Goal: Find specific page/section: Find specific page/section

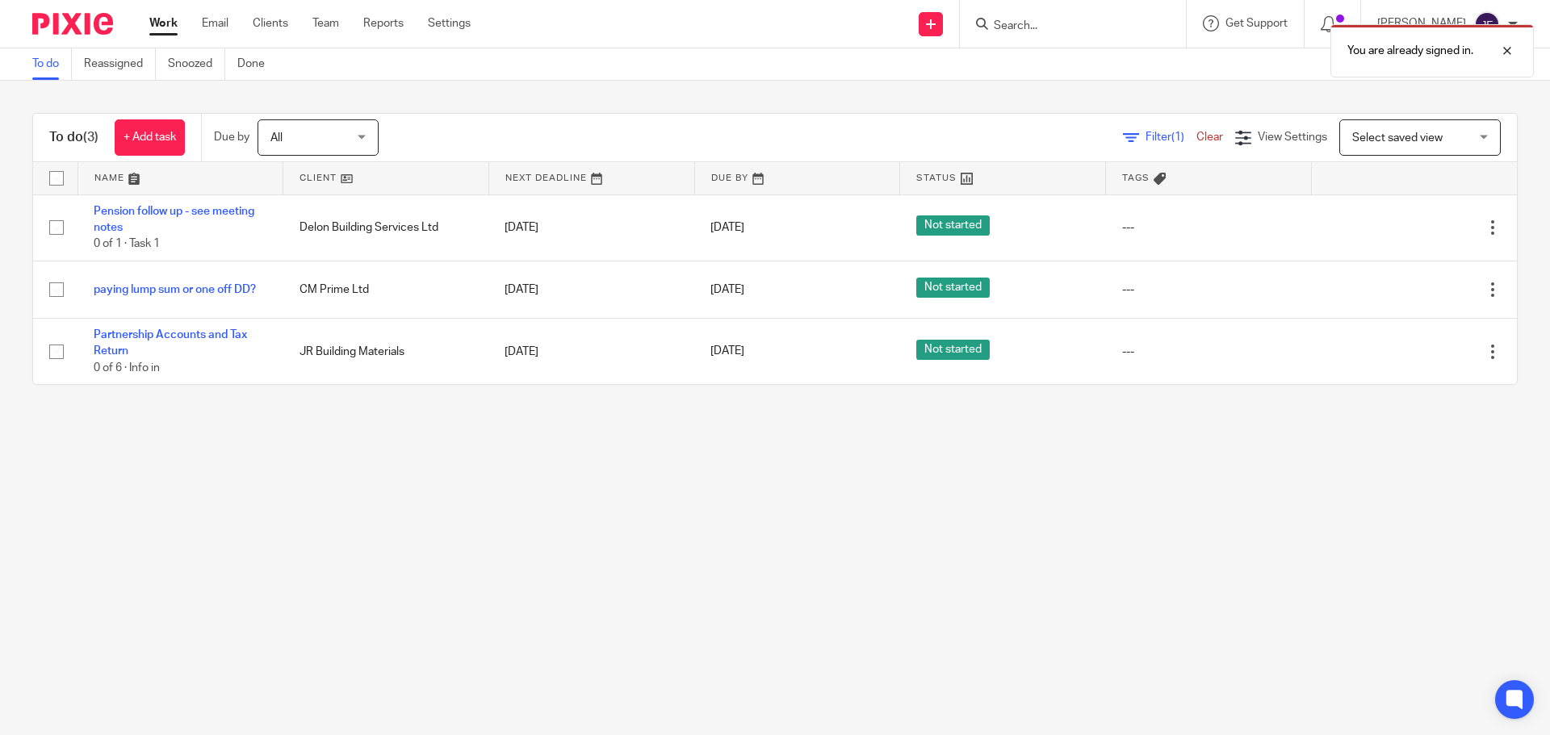
click at [1065, 23] on div "You are already signed in." at bounding box center [1154, 46] width 759 height 61
click at [1038, 26] on div "You are already signed in." at bounding box center [1154, 46] width 759 height 61
click at [1032, 17] on div "You are already signed in." at bounding box center [1154, 46] width 759 height 61
click at [1510, 53] on div at bounding box center [1495, 50] width 44 height 19
click at [1048, 25] on input "Search" at bounding box center [1064, 26] width 145 height 15
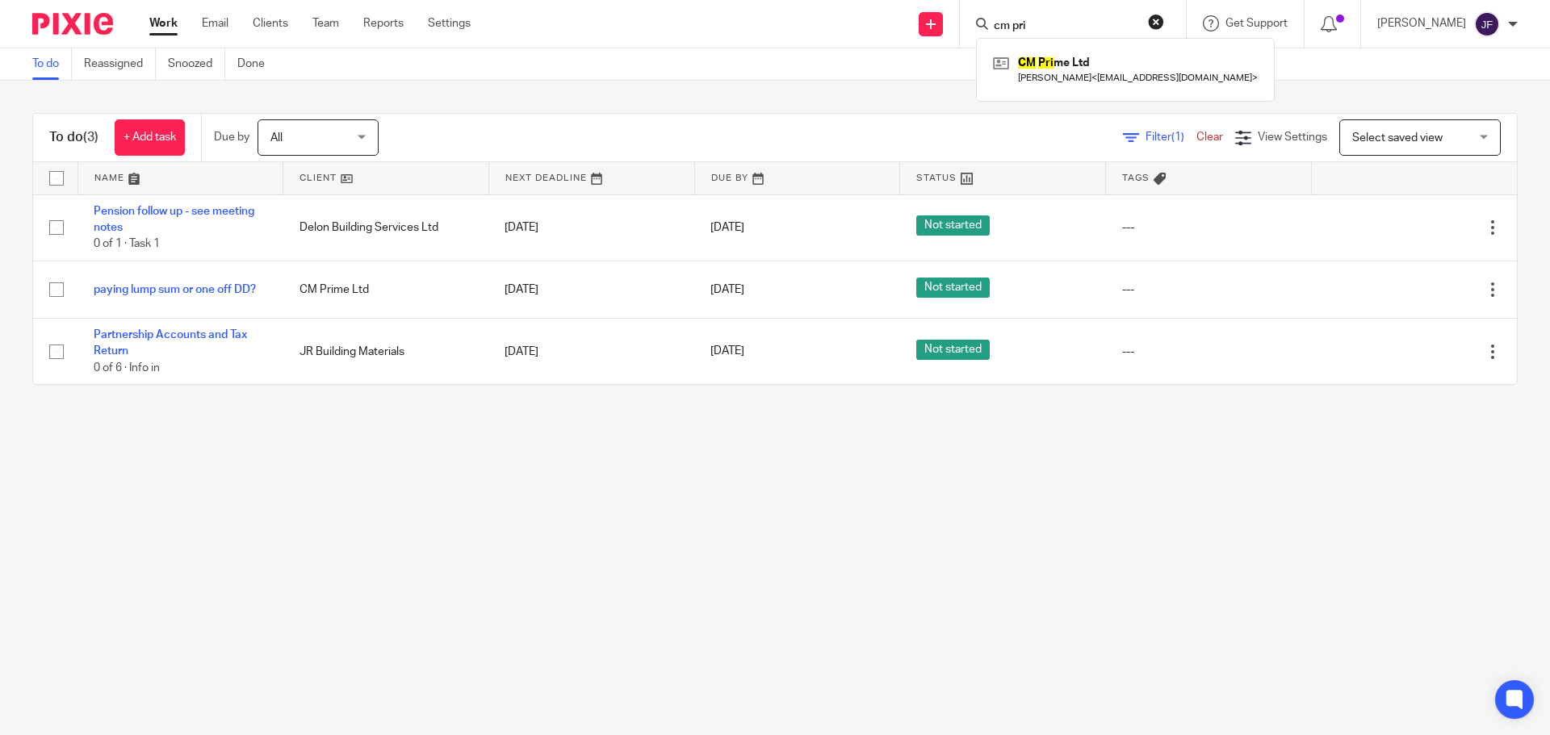
type input "[PERSON_NAME]"
drag, startPoint x: 1140, startPoint y: 19, endPoint x: 1118, endPoint y: 35, distance: 27.1
click at [1137, 19] on input "Search" at bounding box center [1064, 26] width 145 height 15
type input "[PERSON_NAME]"
click at [1108, 66] on link at bounding box center [1125, 69] width 273 height 37
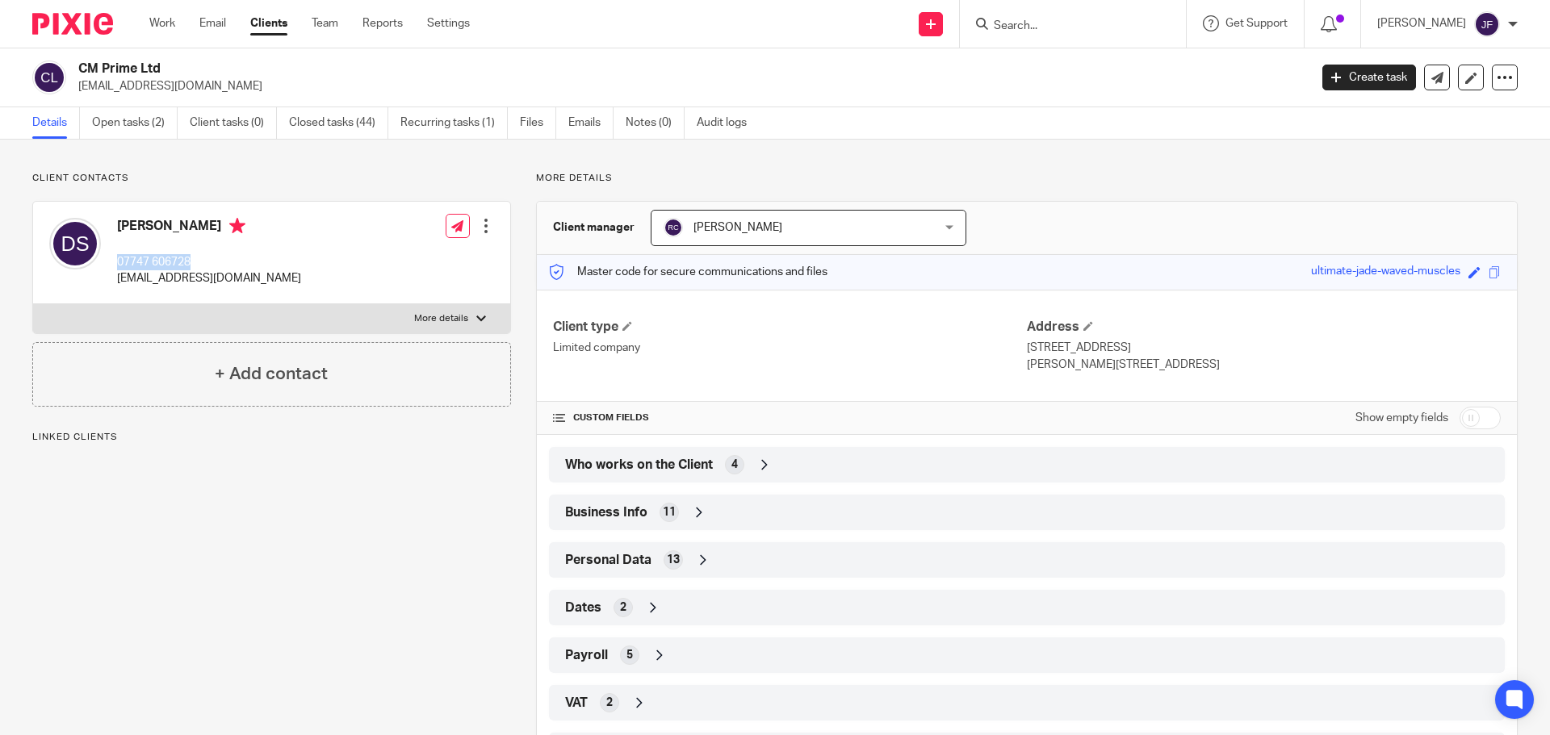
drag, startPoint x: 199, startPoint y: 254, endPoint x: 115, endPoint y: 264, distance: 85.3
click at [115, 264] on div "Daniel Simons 07747 606728 danmarcsim@aol.com" at bounding box center [175, 253] width 252 height 86
copy p "07747 606728"
click at [73, 19] on img at bounding box center [72, 24] width 81 height 22
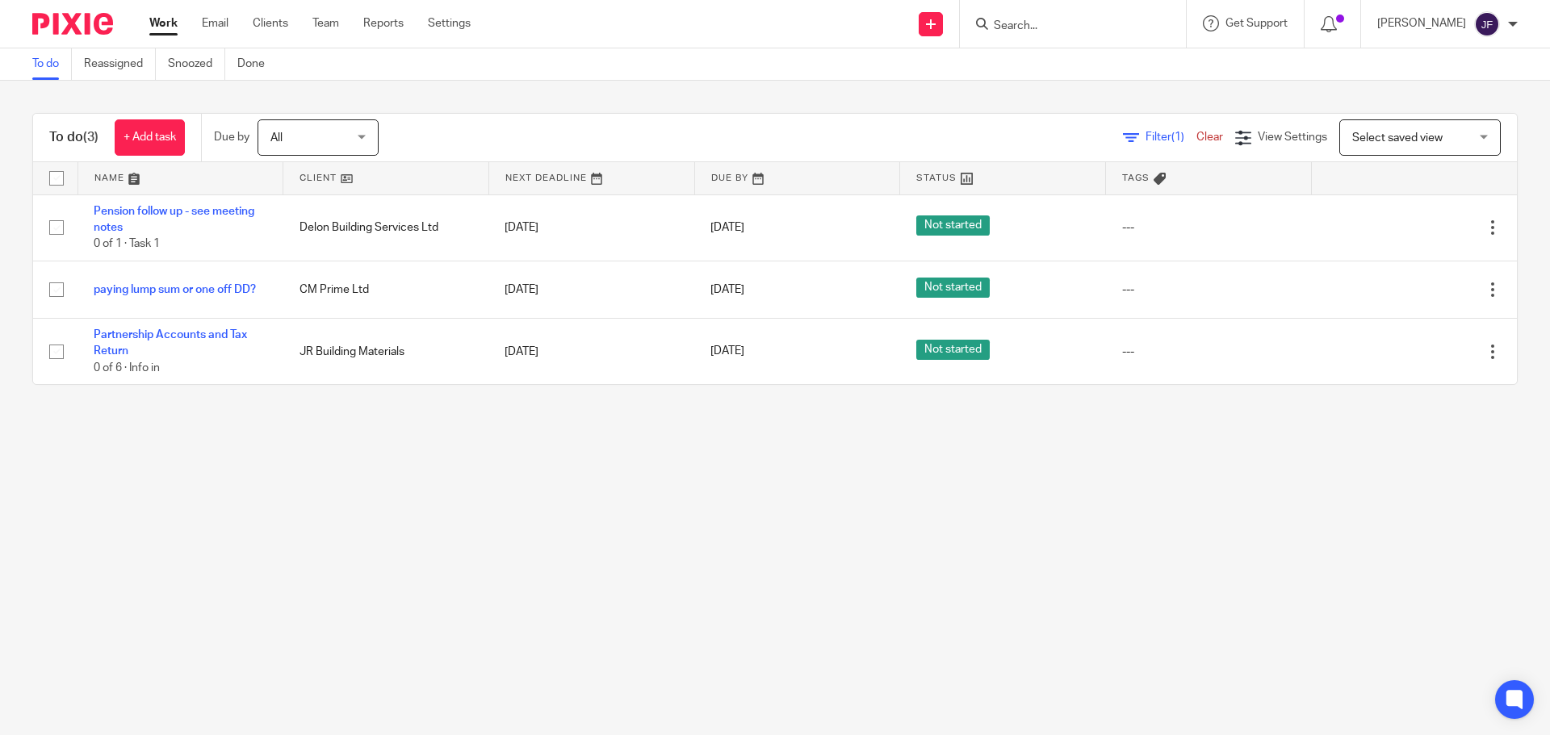
drag, startPoint x: 1094, startPoint y: 23, endPoint x: 1081, endPoint y: 23, distance: 12.9
click at [1091, 23] on input "Search" at bounding box center [1064, 26] width 145 height 15
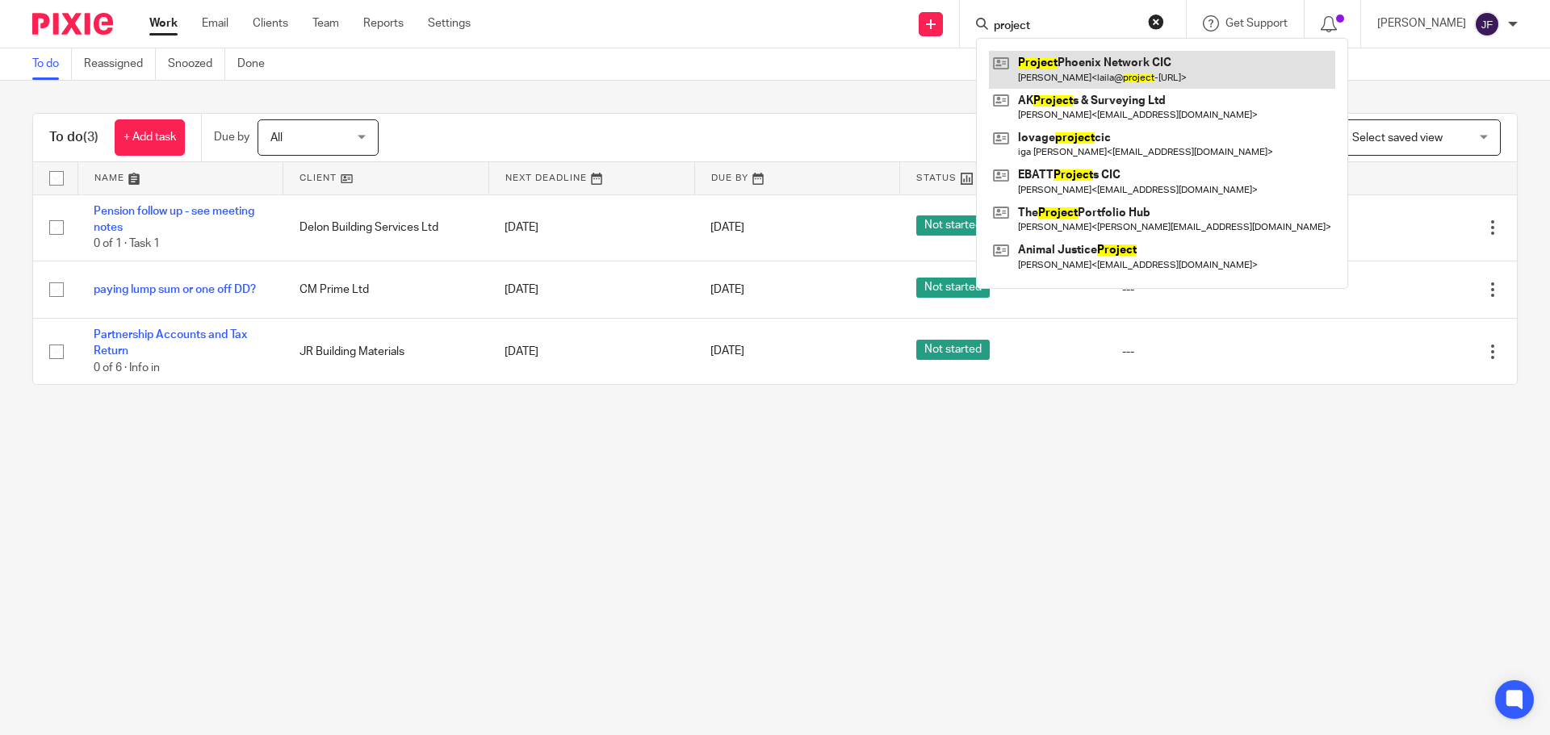
type input "project"
click at [1088, 65] on link at bounding box center [1162, 69] width 346 height 37
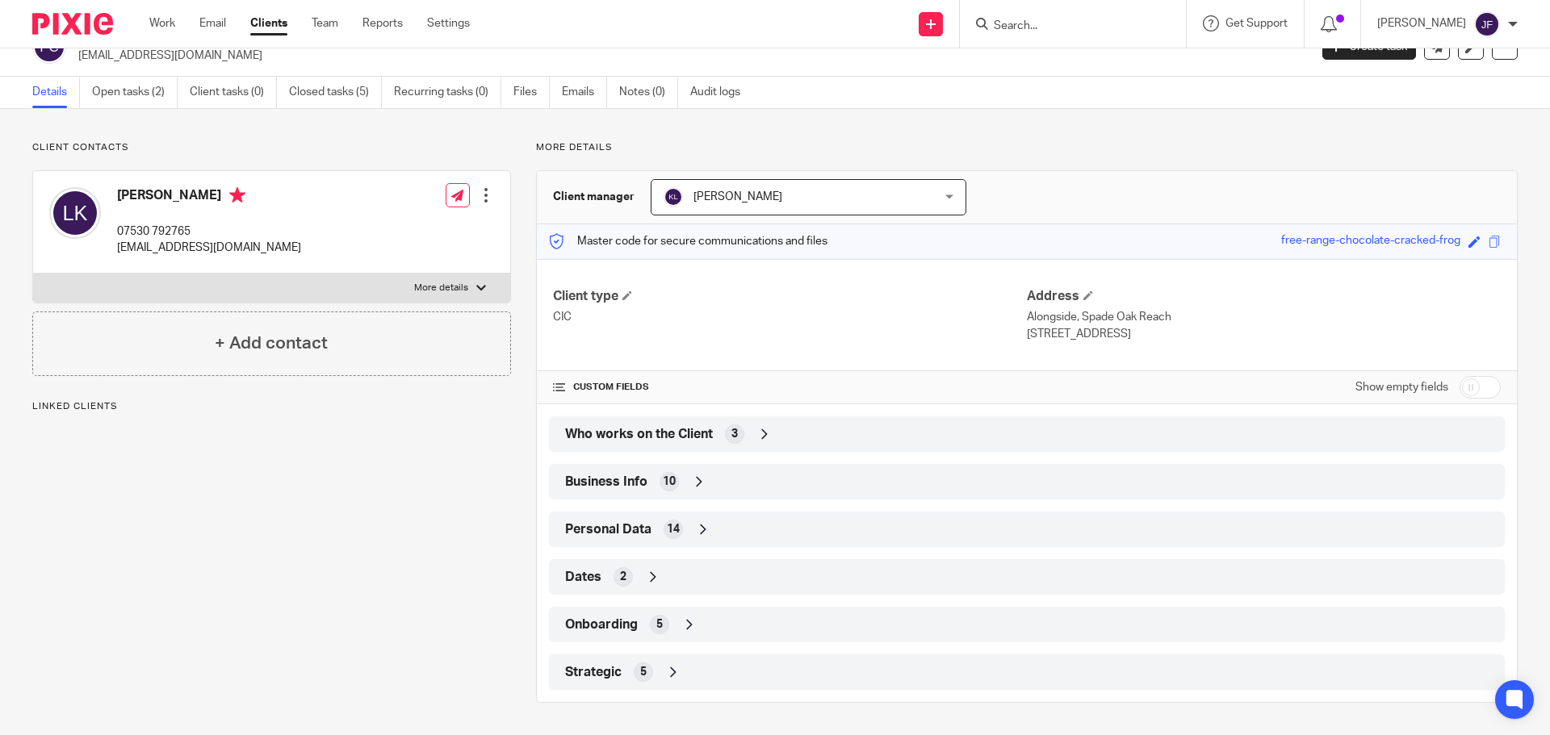
click at [654, 668] on div "Strategic 5" at bounding box center [1027, 672] width 932 height 27
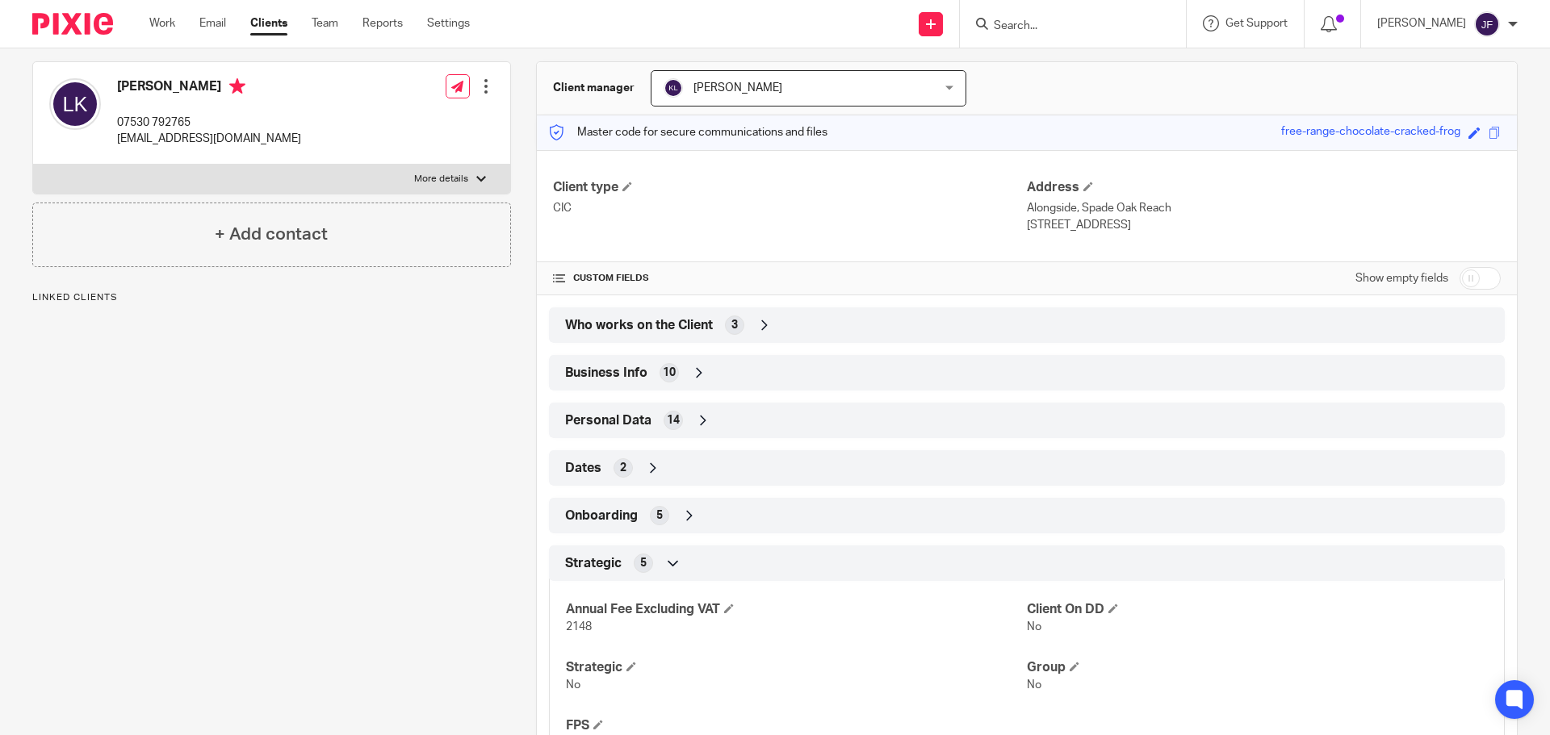
scroll to position [222, 0]
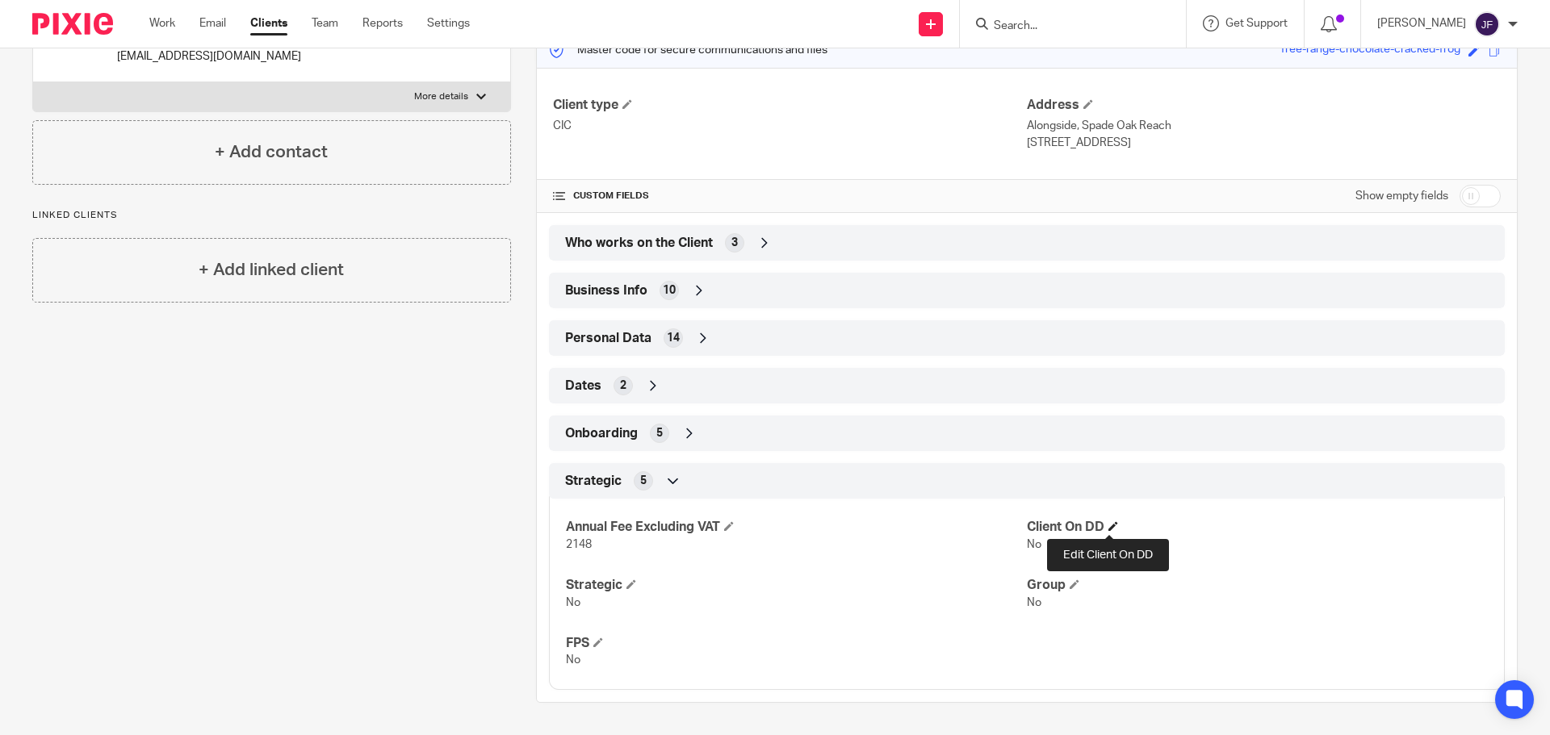
click at [1109, 521] on span at bounding box center [1113, 526] width 10 height 10
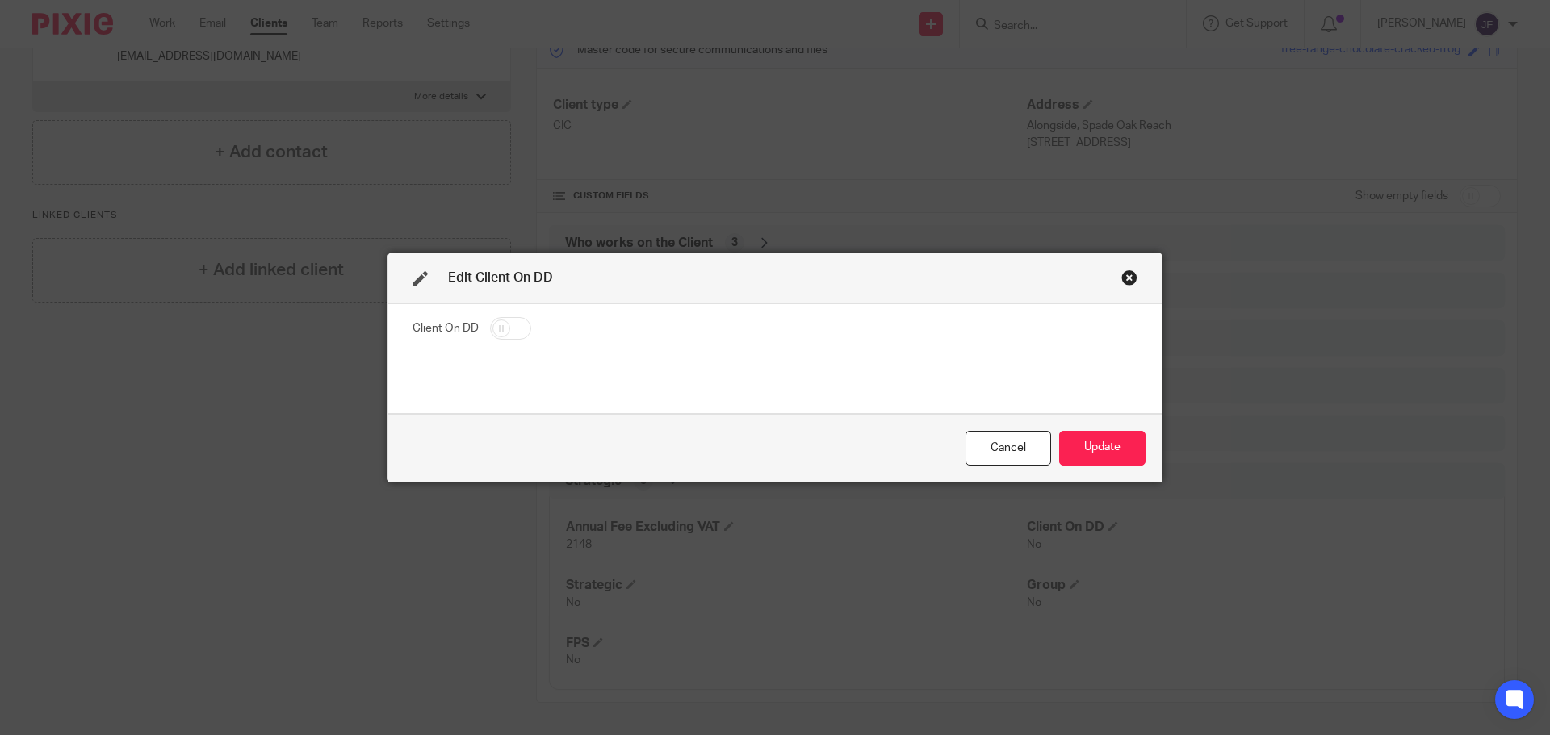
click at [492, 330] on input "checkbox" at bounding box center [510, 328] width 41 height 23
checkbox input "true"
click at [1090, 441] on button "Update" at bounding box center [1102, 448] width 86 height 35
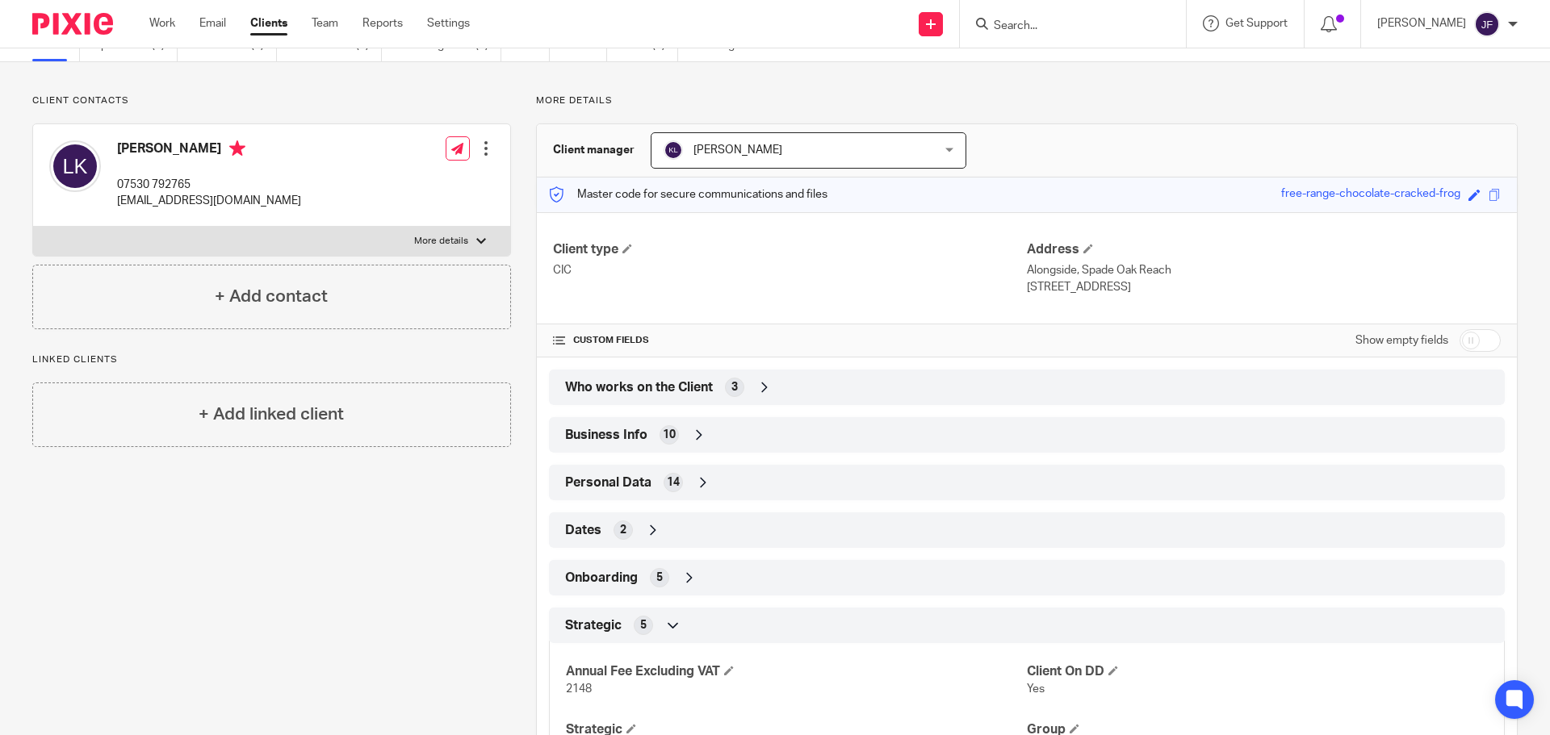
scroll to position [0, 0]
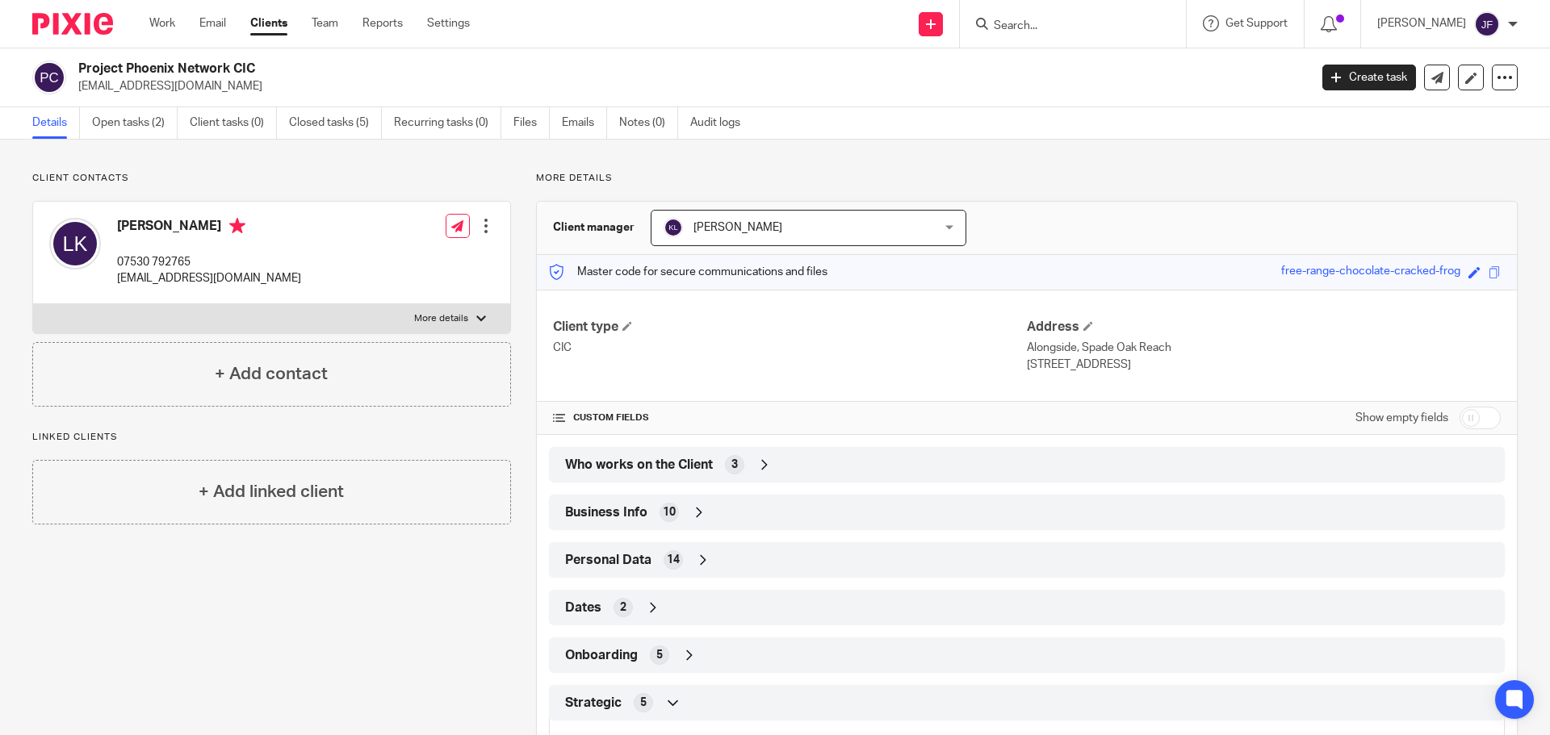
click at [59, 20] on img at bounding box center [72, 24] width 81 height 22
